Goal: Information Seeking & Learning: Learn about a topic

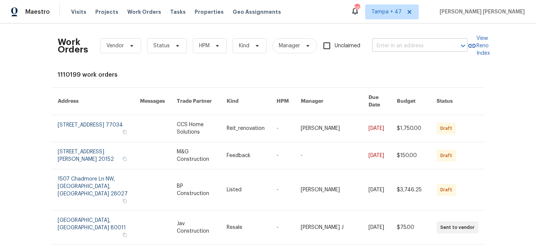
click at [399, 47] on input "text" at bounding box center [410, 46] width 75 height 12
paste input "[STREET_ADDRESS][PERSON_NAME]"
type input "[STREET_ADDRESS][PERSON_NAME]"
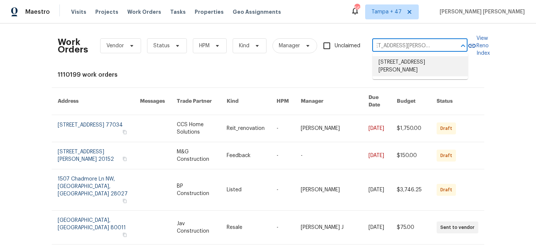
click at [401, 61] on li "[STREET_ADDRESS][PERSON_NAME]" at bounding box center [420, 66] width 95 height 20
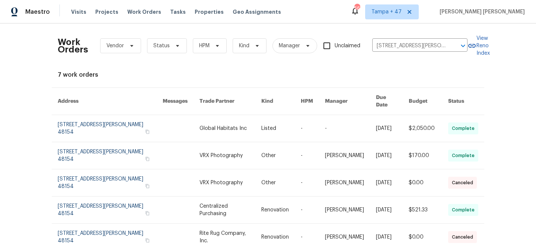
click at [377, 121] on link at bounding box center [392, 128] width 33 height 27
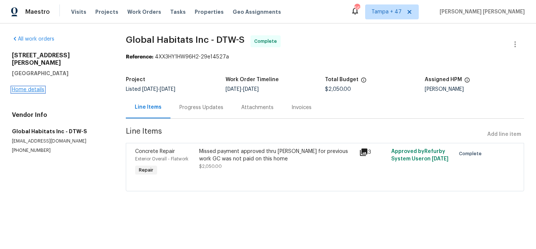
click at [34, 87] on link "Home details" at bounding box center [28, 89] width 32 height 5
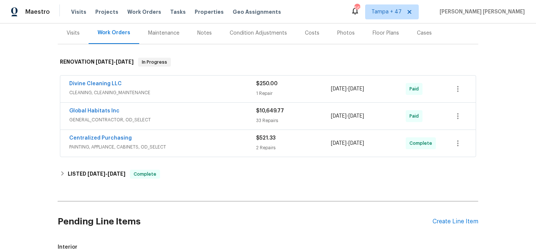
scroll to position [92, 0]
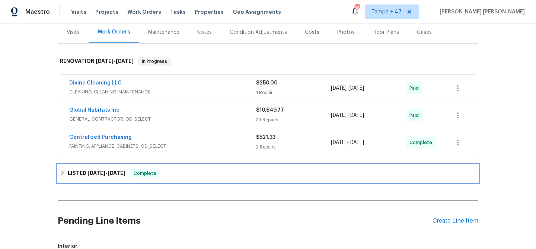
click at [164, 166] on div "LISTED [DATE] - [DATE] Complete" at bounding box center [268, 174] width 421 height 18
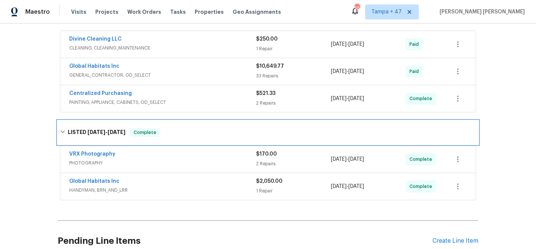
scroll to position [165, 0]
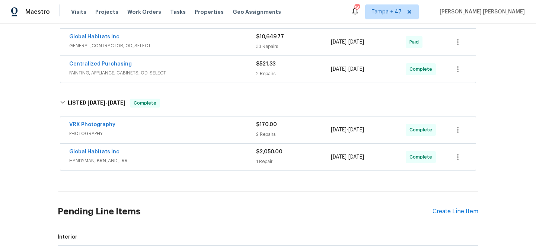
click at [202, 161] on span "HANDYMAN, BRN_AND_LRR" at bounding box center [162, 160] width 187 height 7
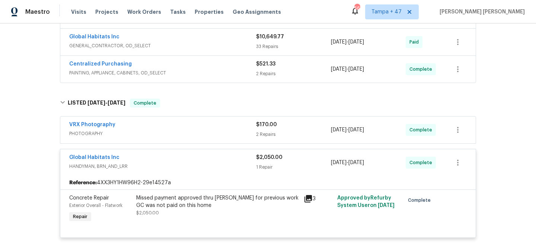
click at [225, 121] on div "VRX Photography PHOTOGRAPHY $170.00 2 Repairs [DATE] - [DATE] Complete" at bounding box center [268, 130] width 416 height 27
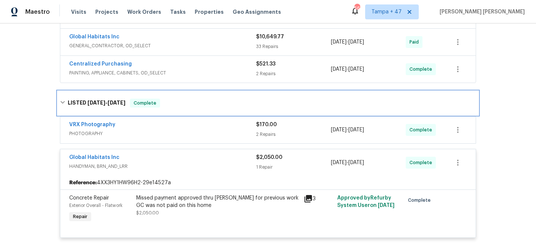
click at [237, 111] on div "LISTED [DATE] - [DATE] Complete" at bounding box center [268, 103] width 421 height 24
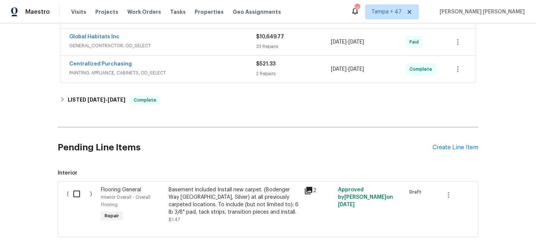
click at [237, 111] on div "Back to all projects [STREET_ADDRESS][PERSON_NAME] 3 Beds | 1 1/2 Baths | Total…" at bounding box center [268, 55] width 421 height 376
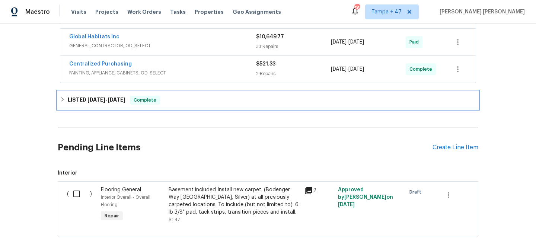
click at [242, 102] on div "LISTED [DATE] - [DATE] Complete" at bounding box center [268, 100] width 416 height 9
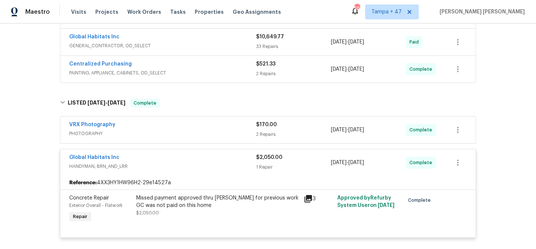
click at [239, 128] on div "VRX Photography" at bounding box center [162, 125] width 187 height 9
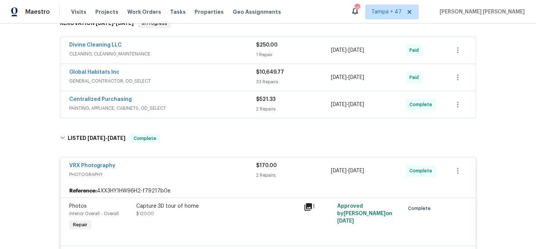
scroll to position [84, 0]
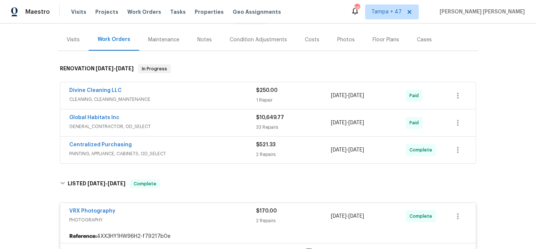
click at [209, 149] on div "Centralized Purchasing" at bounding box center [162, 145] width 187 height 9
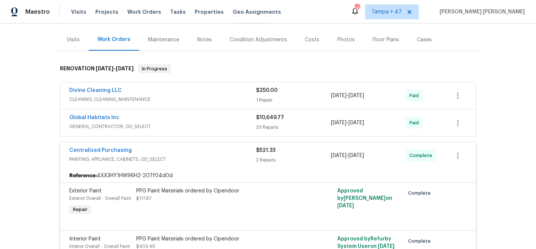
click at [226, 129] on span "GENERAL_CONTRACTOR, OD_SELECT" at bounding box center [162, 126] width 187 height 7
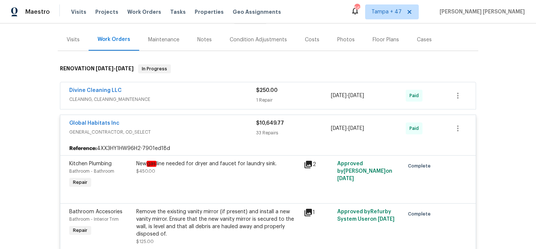
click at [235, 91] on div "Divine Cleaning LLC" at bounding box center [162, 91] width 187 height 9
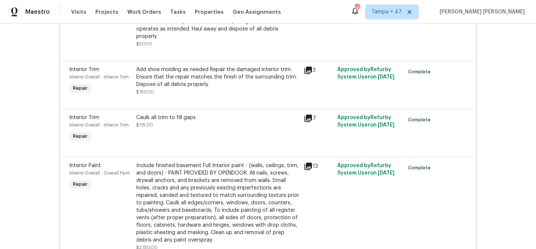
scroll to position [2128, 0]
